Goal: Information Seeking & Learning: Learn about a topic

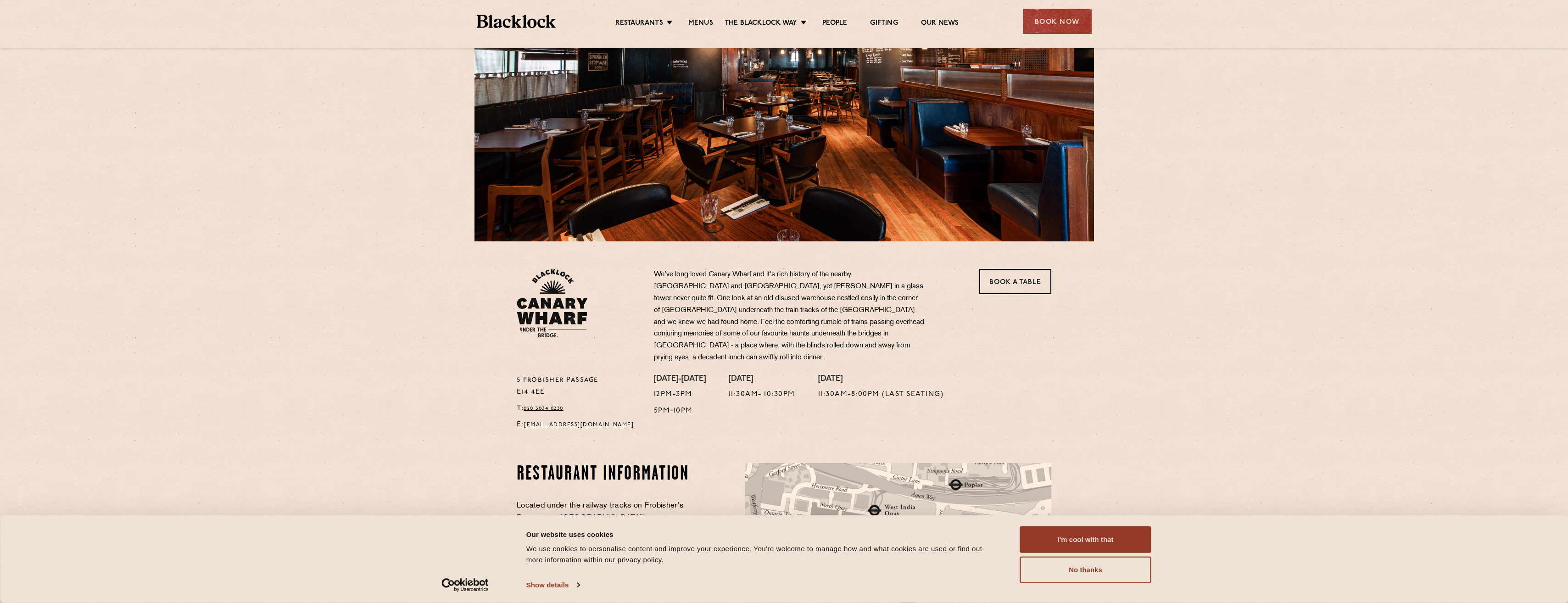
scroll to position [92, 0]
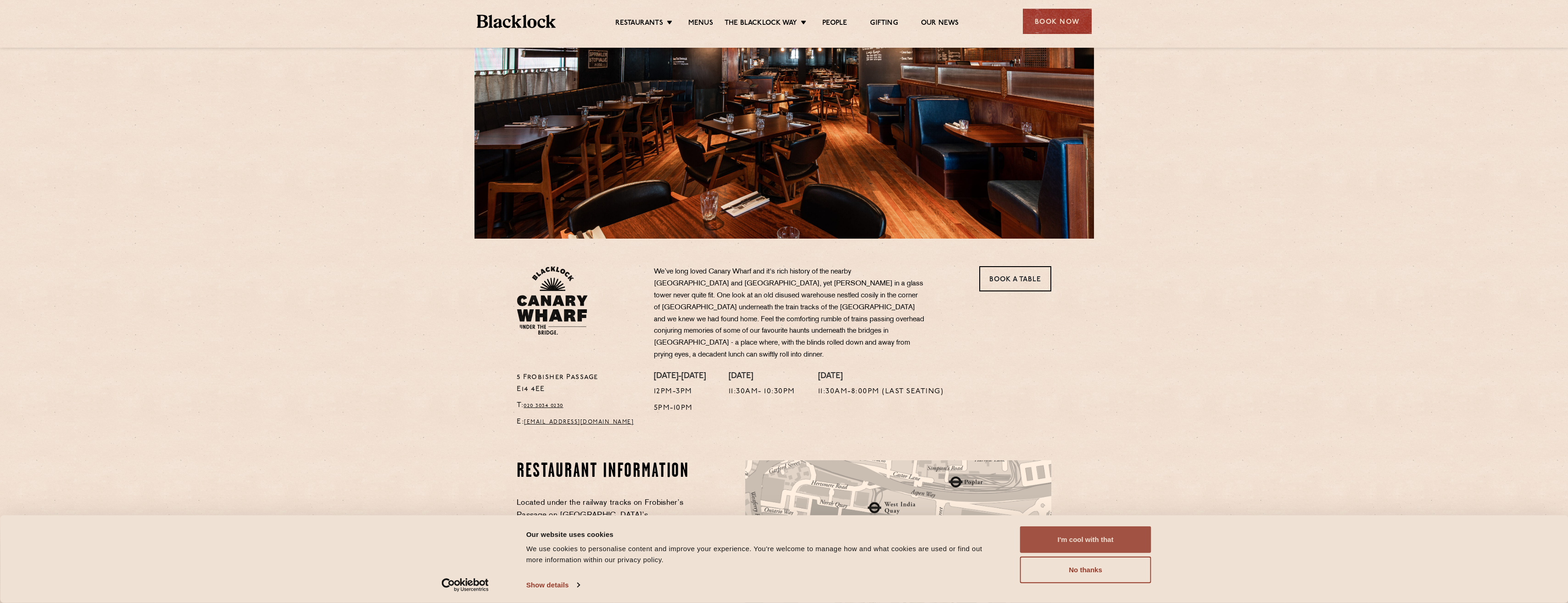
click at [1072, 542] on button "I'm cool with that" at bounding box center [1086, 540] width 131 height 27
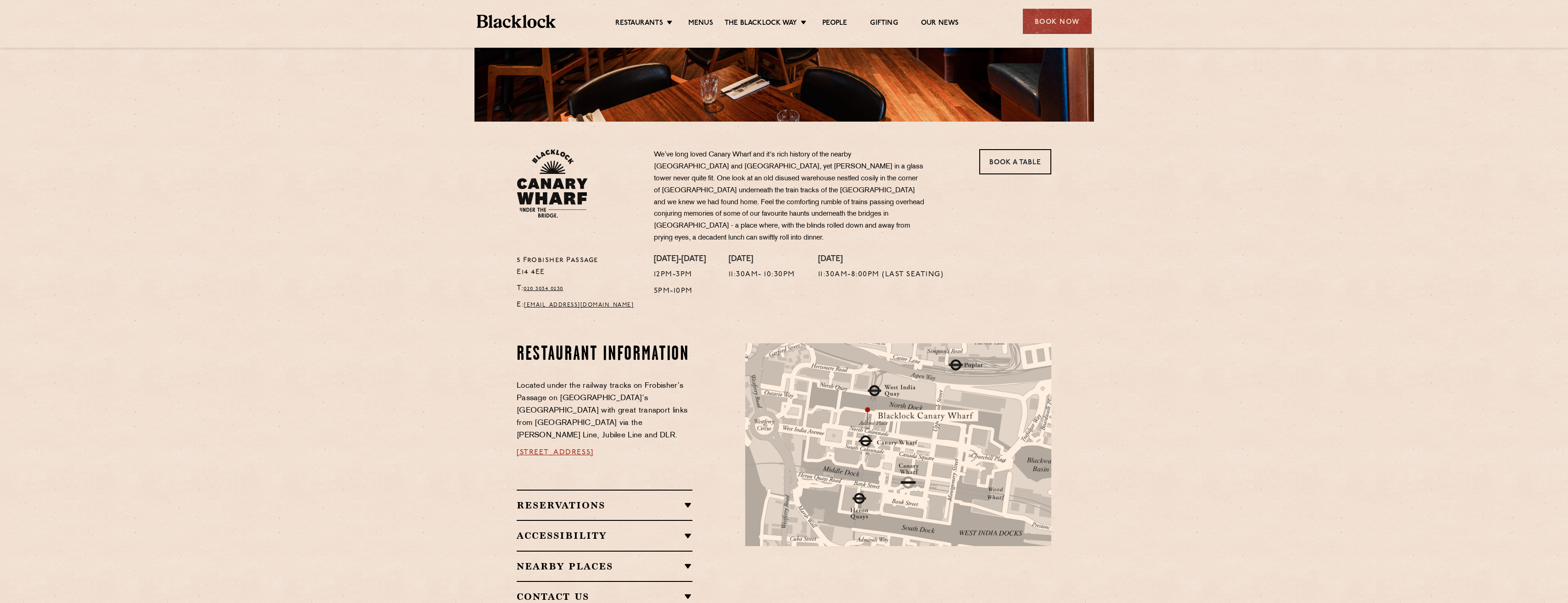
scroll to position [229, 0]
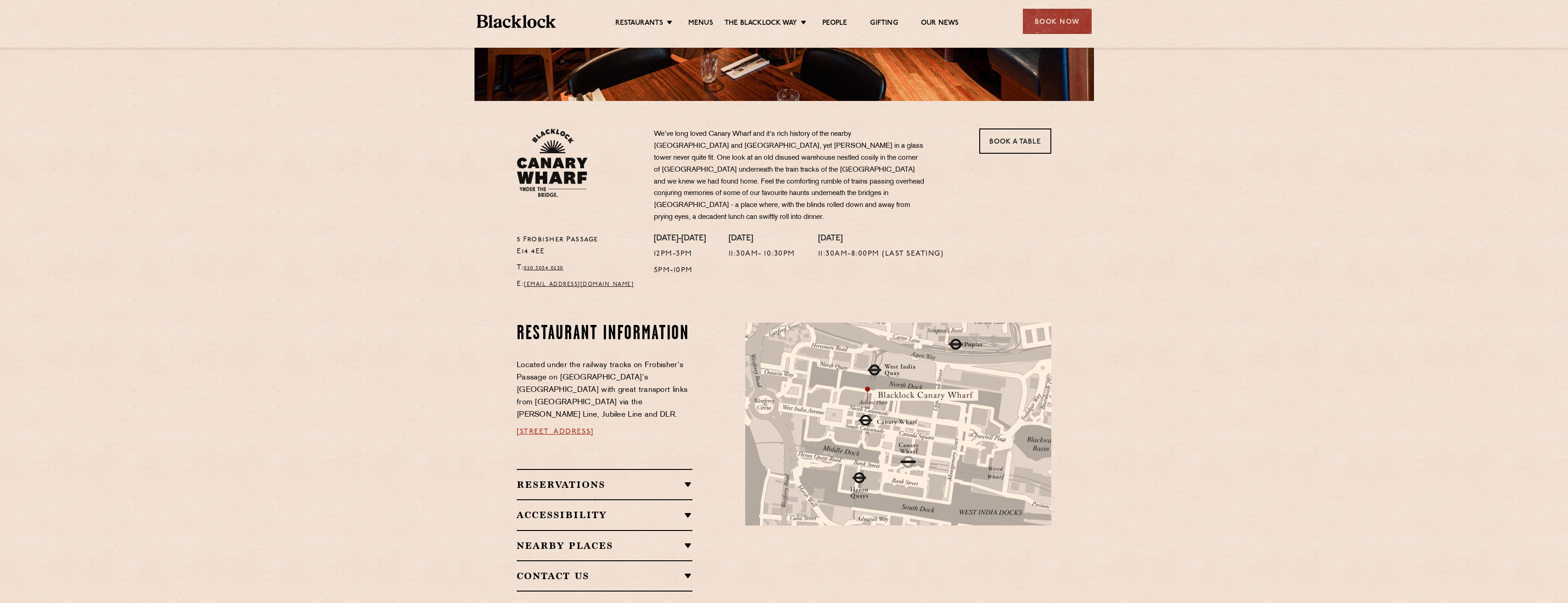
click at [883, 417] on img at bounding box center [898, 423] width 306 height 202
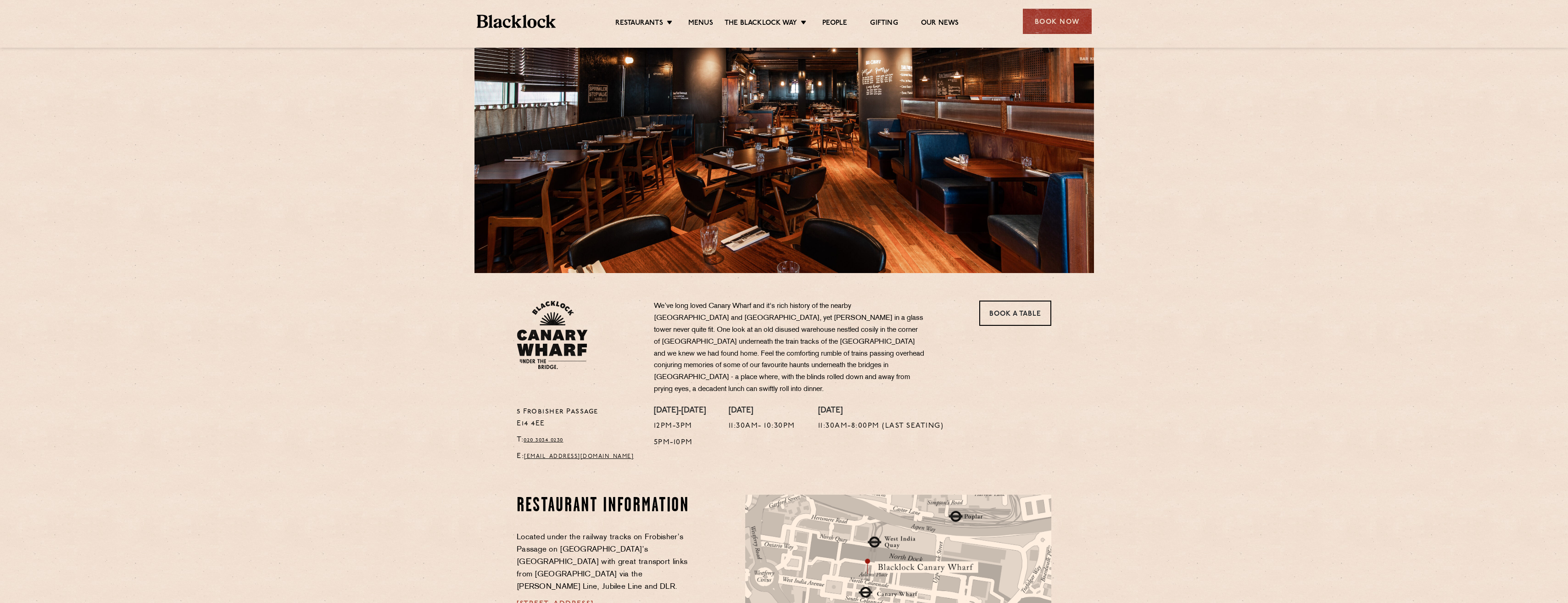
scroll to position [0, 0]
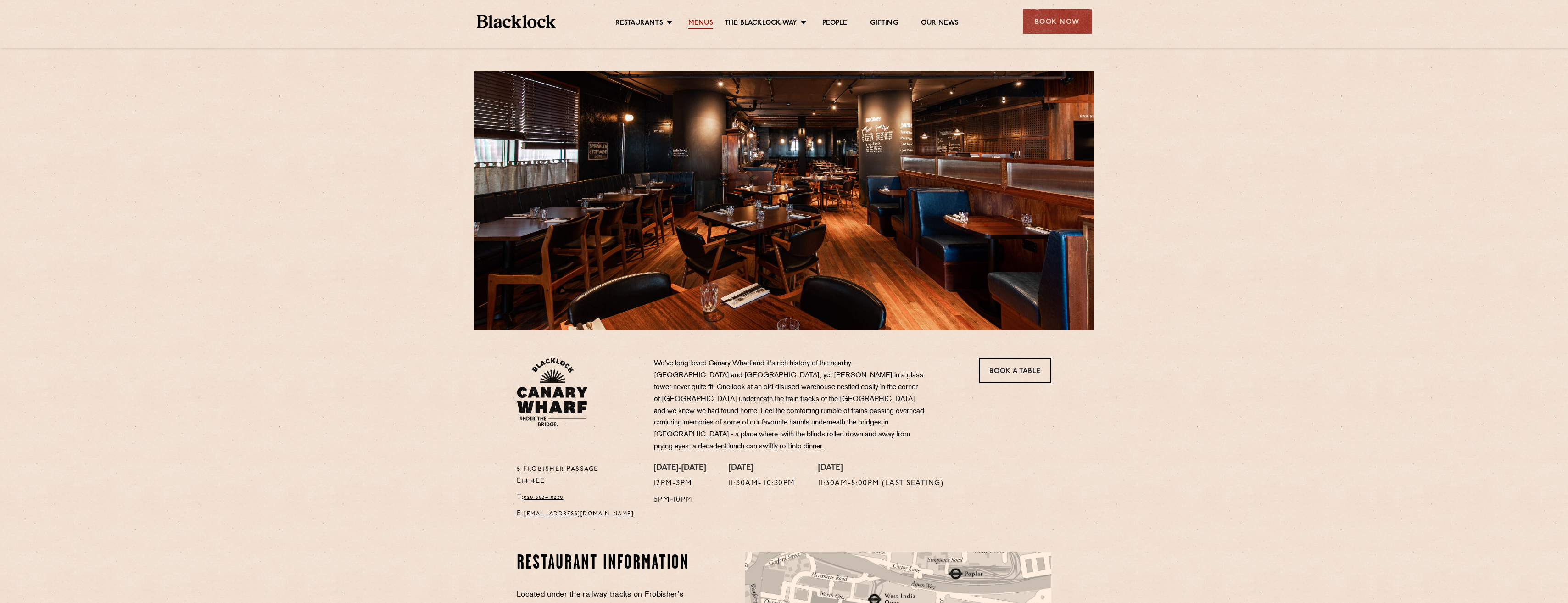
click at [703, 19] on link "Menus" at bounding box center [701, 24] width 25 height 10
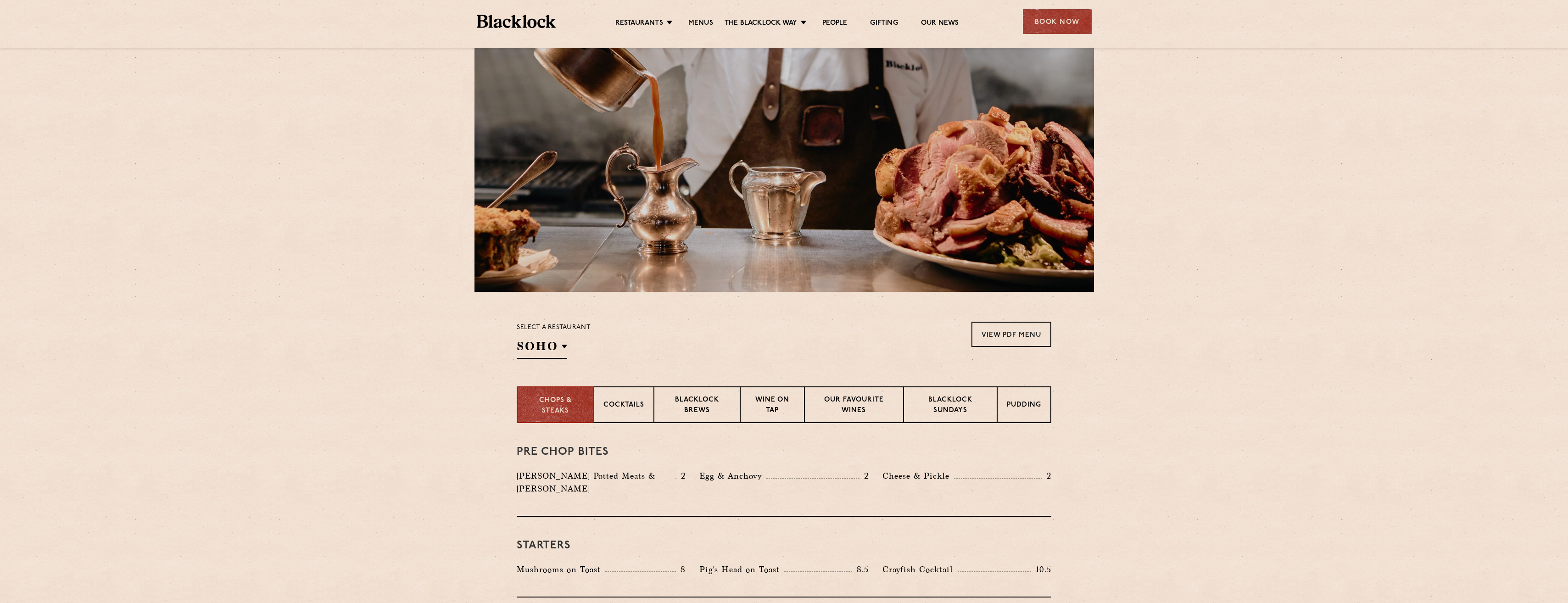
scroll to position [92, 0]
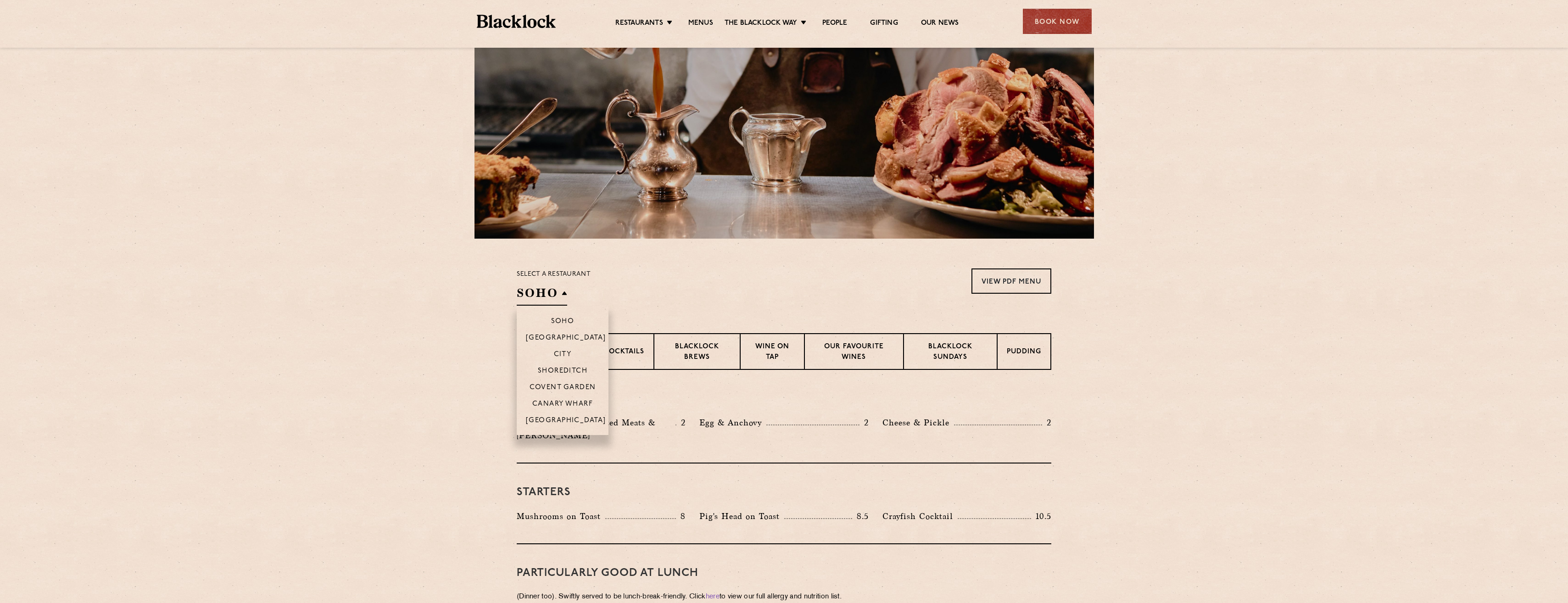
click at [566, 293] on h2 "SOHO" at bounding box center [542, 295] width 51 height 21
click at [564, 399] on li "Canary Wharf" at bounding box center [562, 403] width 92 height 16
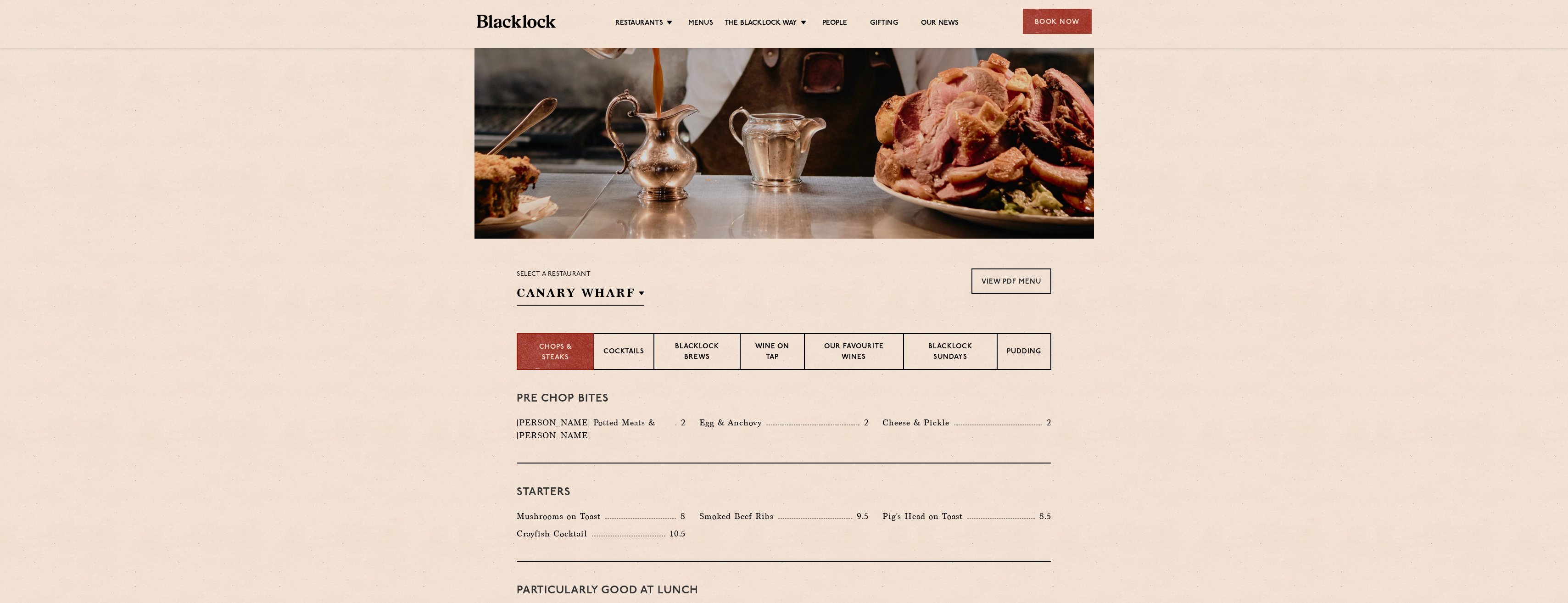
click at [735, 301] on div "Select a restaurant [GEOGRAPHIC_DATA] Soho [GEOGRAPHIC_DATA] [GEOGRAPHIC_DATA] …" at bounding box center [784, 287] width 534 height 37
click at [955, 355] on p "Blacklock Sundays" at bounding box center [950, 352] width 74 height 21
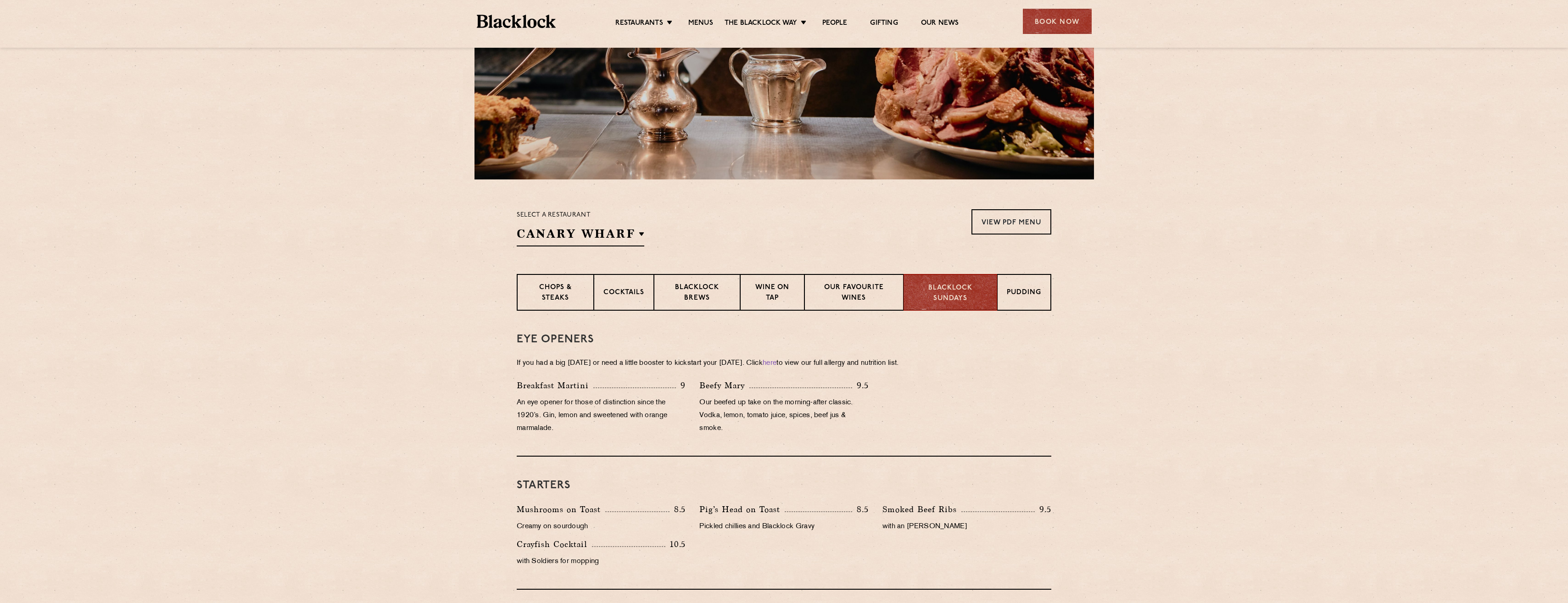
scroll to position [36, 0]
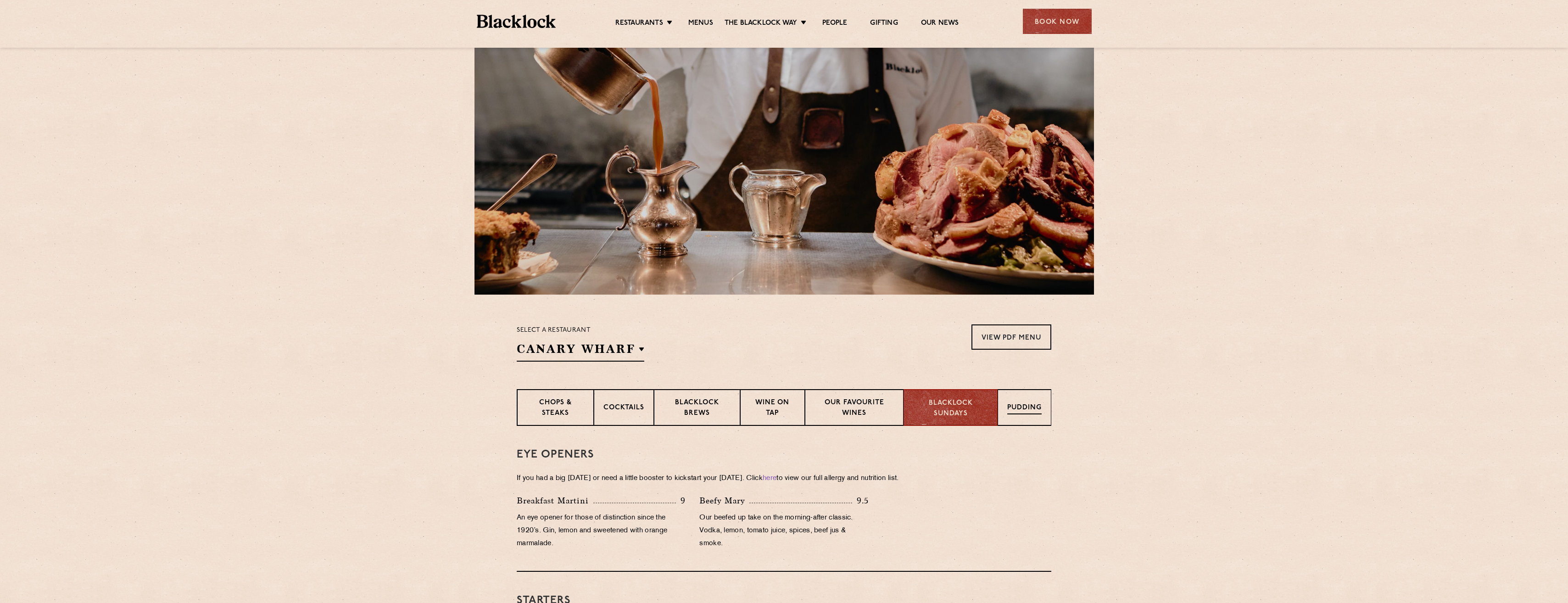
click at [1026, 411] on p "Pudding" at bounding box center [1024, 408] width 35 height 12
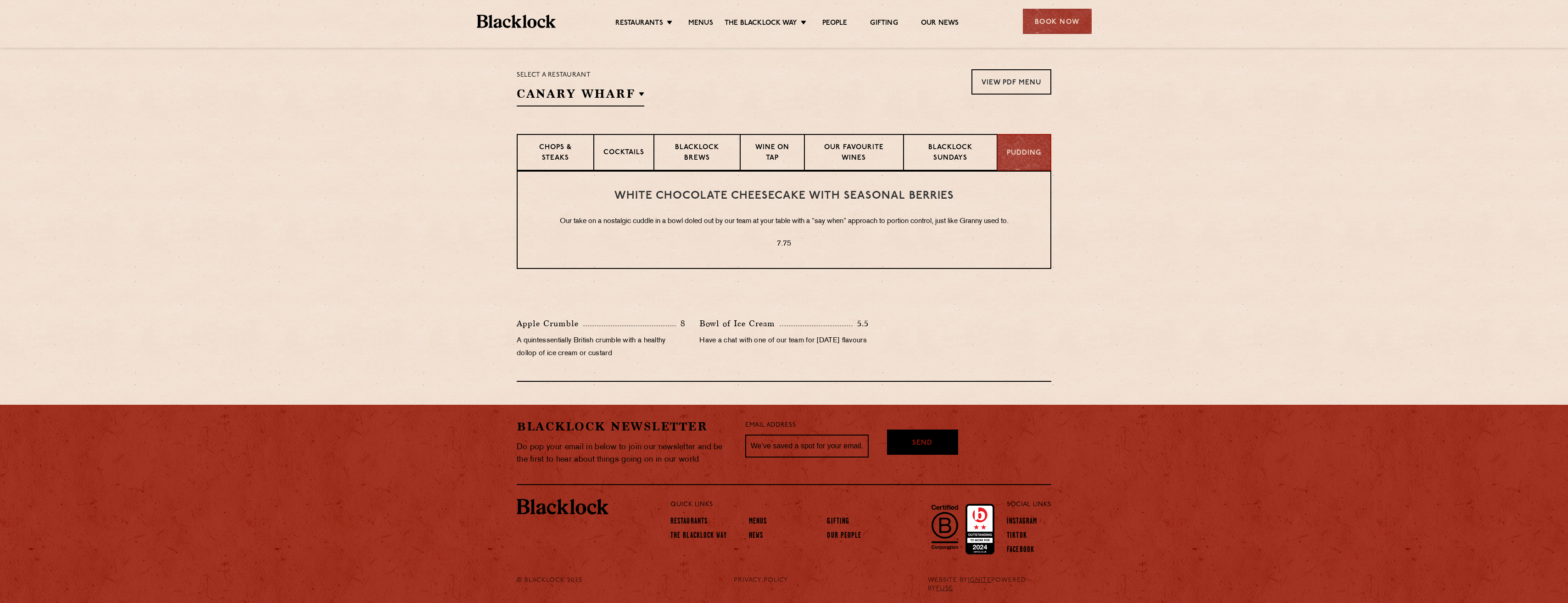
scroll to position [291, 0]
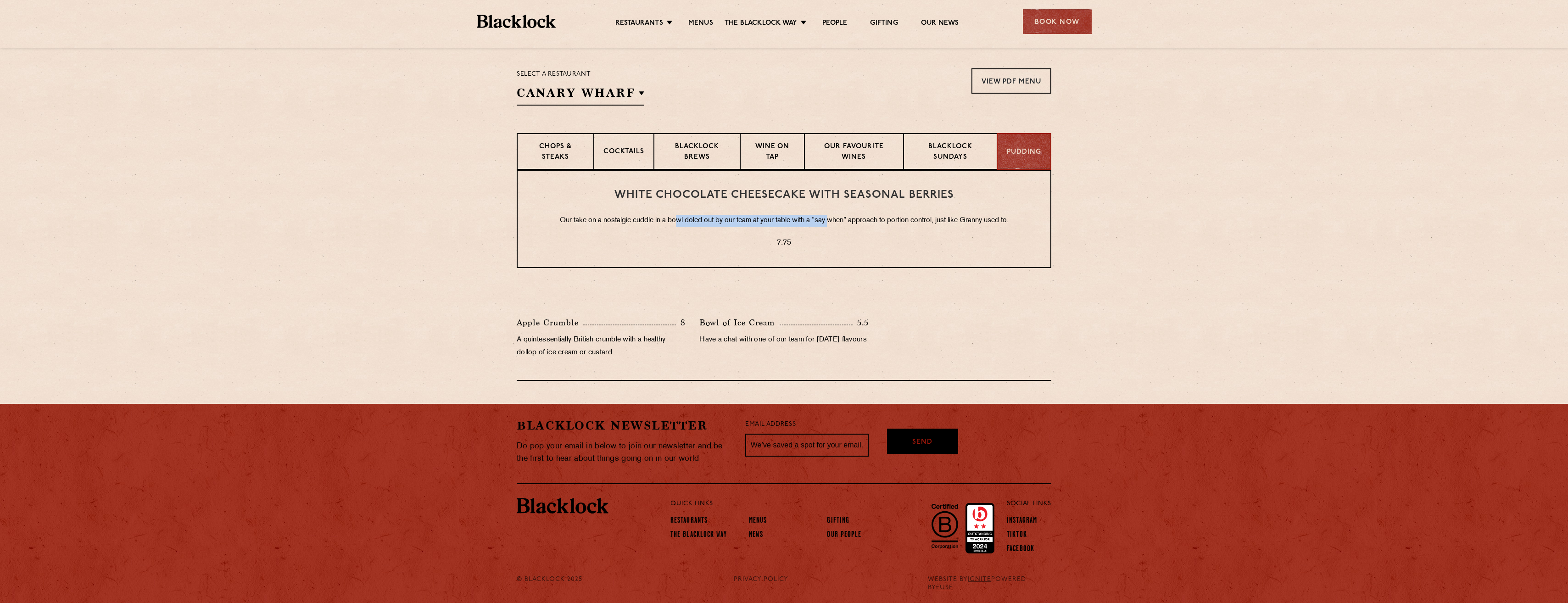
drag, startPoint x: 671, startPoint y: 220, endPoint x: 866, endPoint y: 222, distance: 195.0
click at [866, 222] on p "Our take on a nostalgic cuddle in a bowl doled out by our team at your table wi…" at bounding box center [784, 221] width 496 height 12
click at [1152, 232] on section "White Chocolate Cheesecake with Seasonal Berries Our take on a nostalgic cuddle…" at bounding box center [784, 275] width 1568 height 211
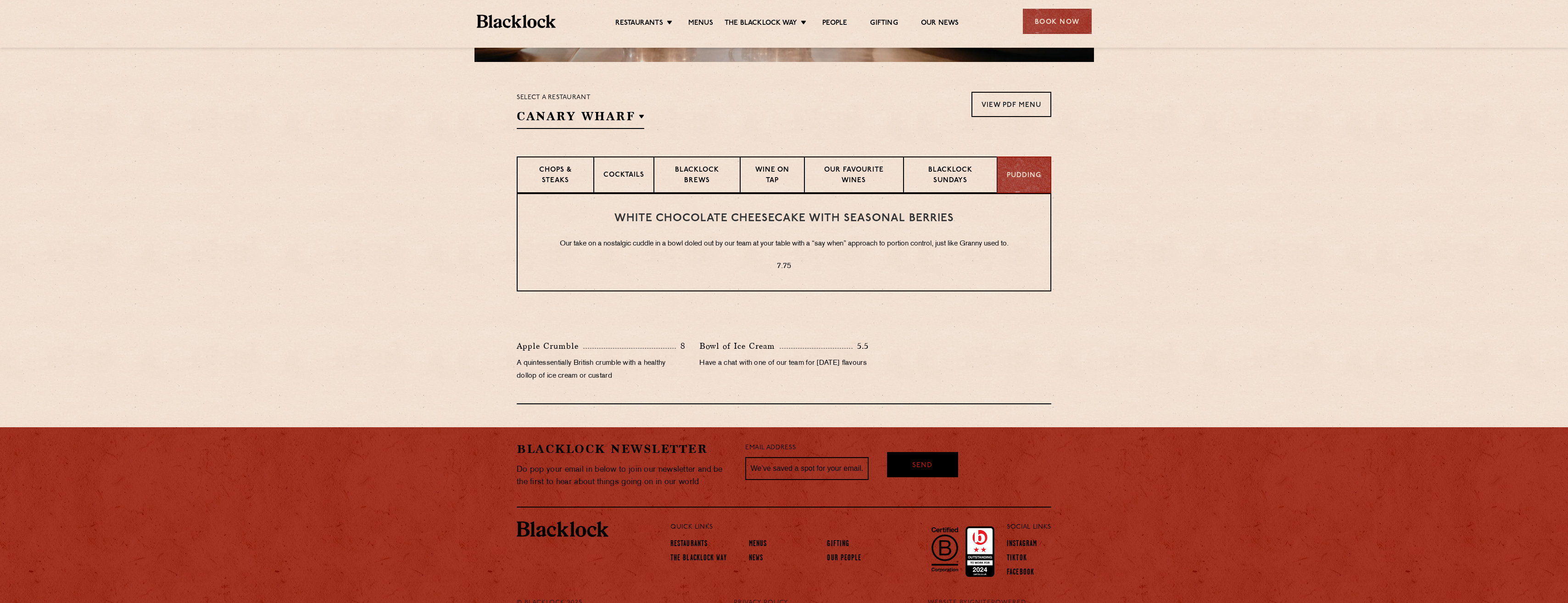
scroll to position [246, 0]
